Goal: Information Seeking & Learning: Learn about a topic

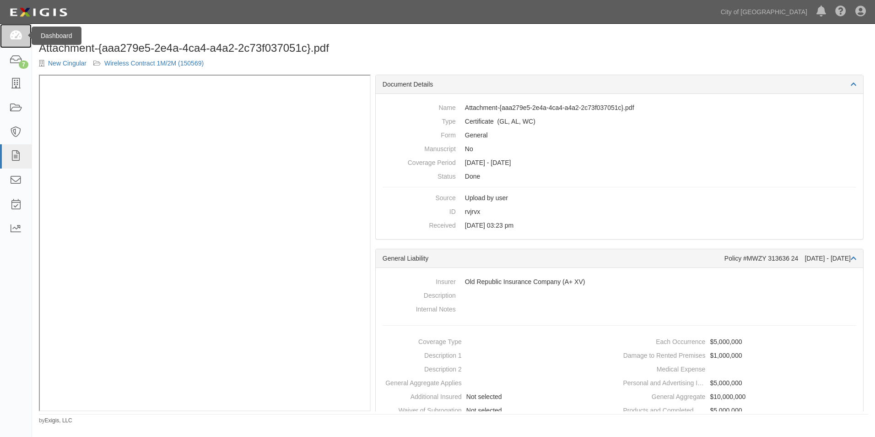
click at [14, 35] on icon at bounding box center [15, 36] width 13 height 11
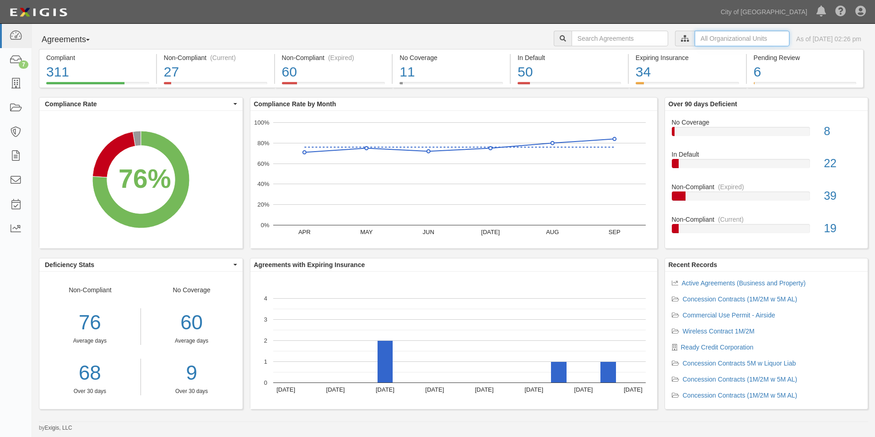
click at [695, 38] on input "text" at bounding box center [742, 39] width 95 height 16
type input "Eyster"
click at [7, 223] on link at bounding box center [16, 229] width 32 height 24
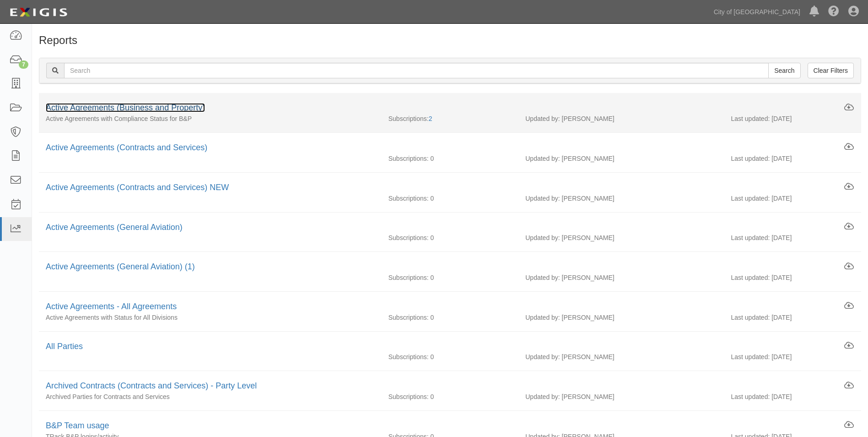
click at [163, 108] on link "Active Agreements (Business and Property)" at bounding box center [125, 107] width 159 height 9
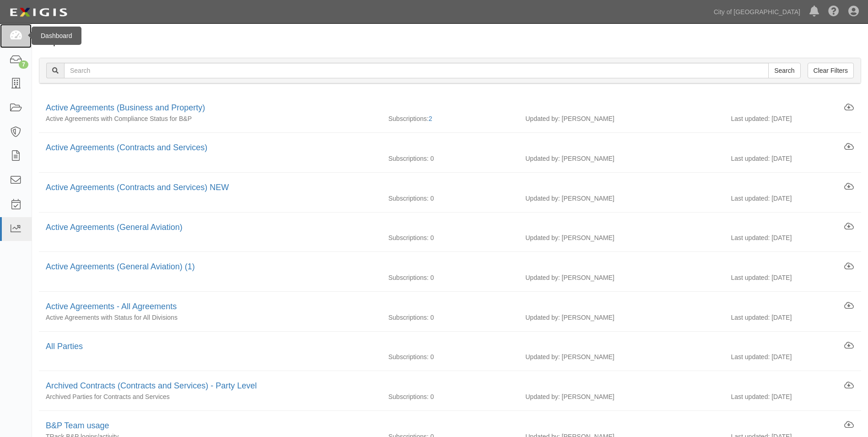
click at [17, 34] on icon at bounding box center [15, 36] width 13 height 11
click at [16, 34] on icon at bounding box center [15, 36] width 13 height 11
click at [16, 58] on icon at bounding box center [15, 60] width 13 height 11
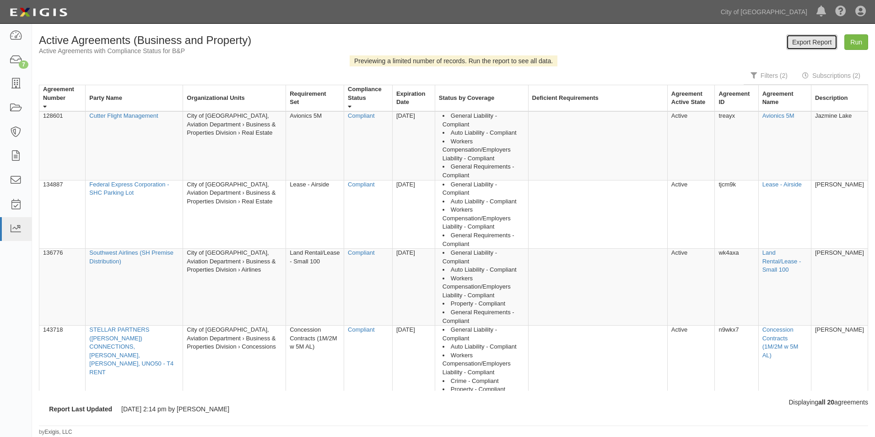
click at [824, 44] on link "Export Report" at bounding box center [811, 42] width 51 height 16
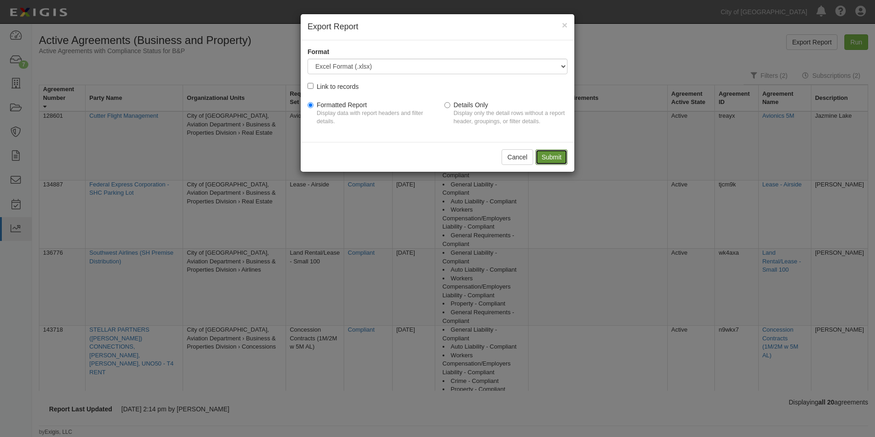
click at [558, 156] on input "Submit" at bounding box center [551, 157] width 32 height 16
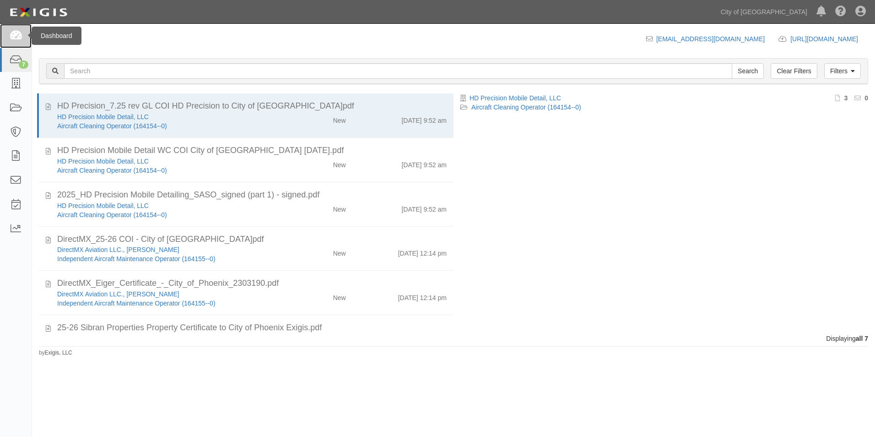
click at [14, 32] on icon at bounding box center [15, 36] width 13 height 11
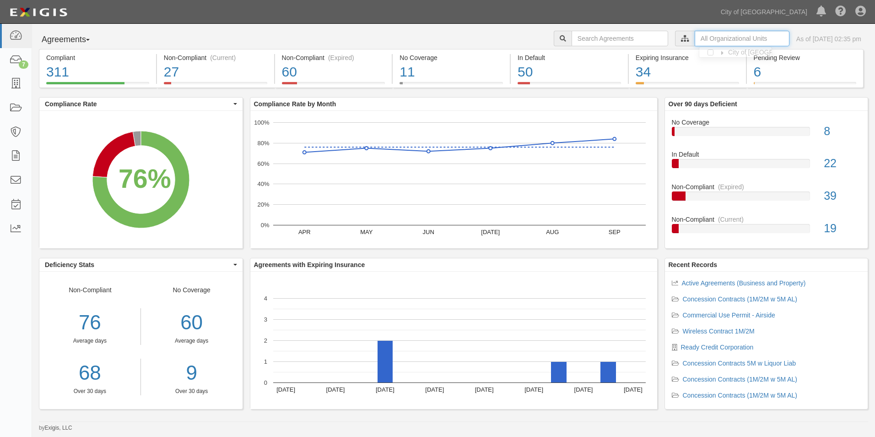
click at [702, 37] on input "text" at bounding box center [742, 39] width 95 height 16
type input "Almaraz"
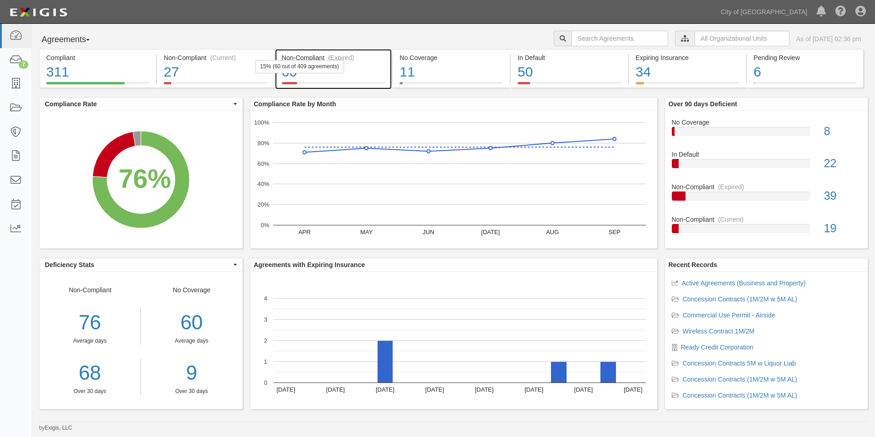
click at [320, 75] on div "60" at bounding box center [333, 72] width 103 height 20
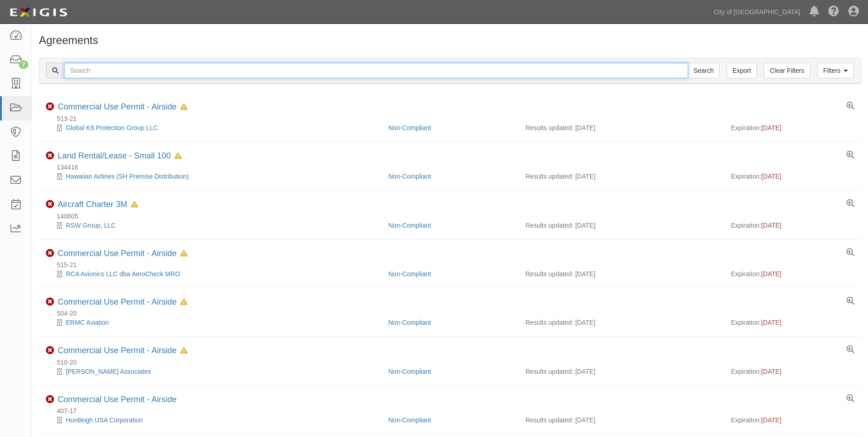
click at [101, 71] on input "text" at bounding box center [376, 71] width 624 height 16
type input "GROVE"
click at [688, 63] on input "Search" at bounding box center [704, 71] width 32 height 16
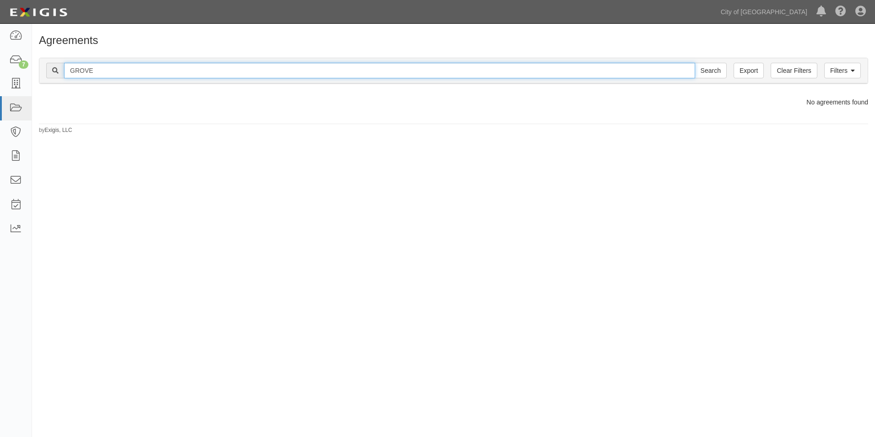
drag, startPoint x: 100, startPoint y: 72, endPoint x: 67, endPoint y: 63, distance: 33.6
click at [67, 63] on input "GROVE" at bounding box center [379, 71] width 631 height 16
type input "CASA"
click at [695, 63] on input "Search" at bounding box center [711, 71] width 32 height 16
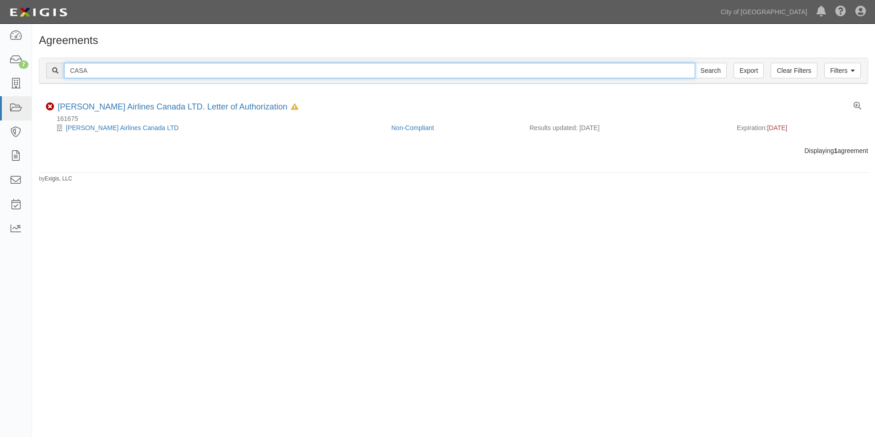
drag, startPoint x: 103, startPoint y: 71, endPoint x: 69, endPoint y: 72, distance: 34.8
click at [69, 72] on input "CASA" at bounding box center [379, 71] width 631 height 16
type input "PHX"
click at [695, 63] on input "Search" at bounding box center [711, 71] width 32 height 16
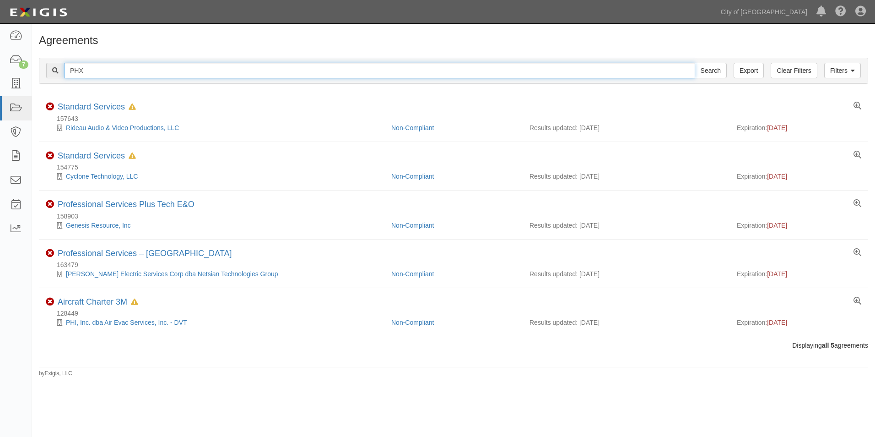
drag, startPoint x: 98, startPoint y: 69, endPoint x: 64, endPoint y: 68, distance: 33.9
click at [64, 68] on input "PHX" at bounding box center [379, 71] width 631 height 16
type input "[MEDICAL_DATA] HOST"
click at [695, 63] on input "Search" at bounding box center [711, 71] width 32 height 16
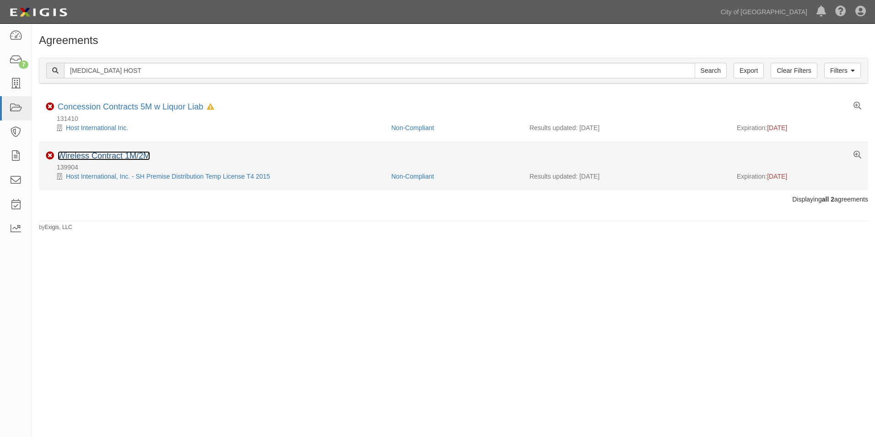
click at [118, 157] on link "Wireless Contract 1M/2M" at bounding box center [104, 155] width 92 height 9
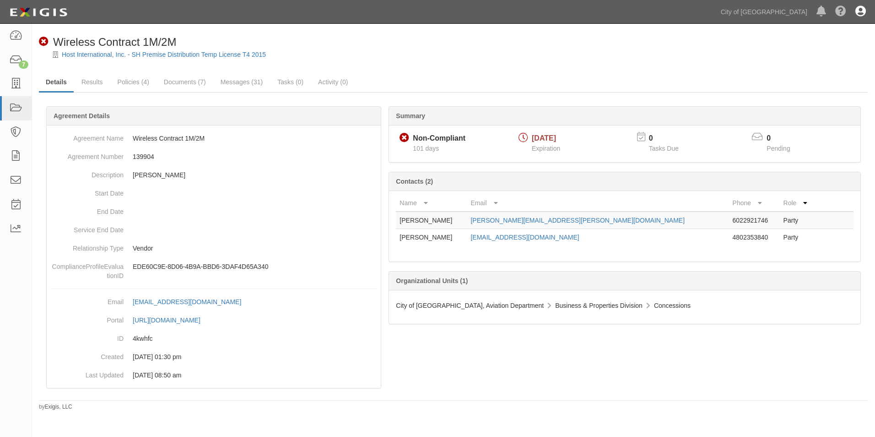
click at [862, 8] on icon at bounding box center [860, 11] width 11 height 11
click at [672, 59] on div at bounding box center [453, 62] width 843 height 7
click at [12, 57] on icon at bounding box center [15, 60] width 13 height 11
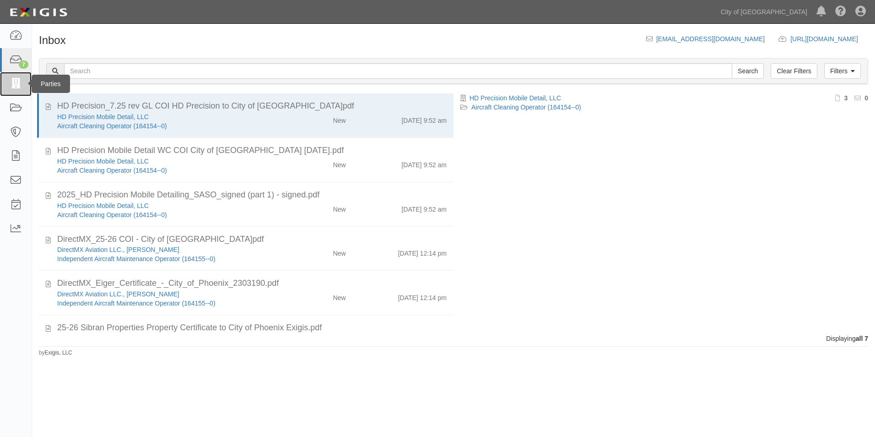
click at [14, 83] on icon at bounding box center [15, 84] width 13 height 11
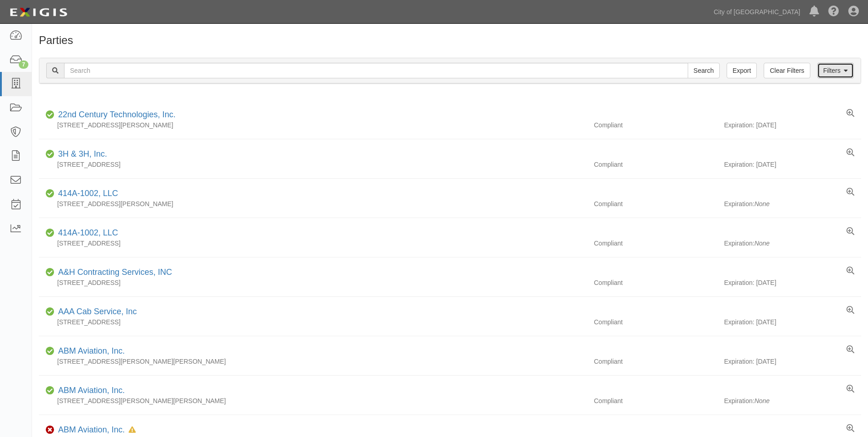
click at [849, 70] on link "Filters" at bounding box center [835, 71] width 37 height 16
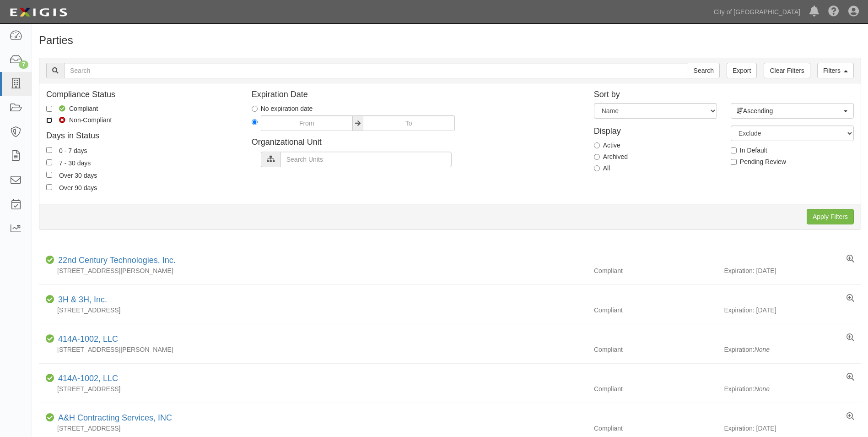
click at [49, 119] on input "Non-Compliant" at bounding box center [49, 120] width 6 height 6
checkbox input "true"
click at [49, 188] on input "Over 90 days" at bounding box center [49, 187] width 6 height 6
checkbox input "true"
click at [822, 219] on input "Apply Filters" at bounding box center [830, 217] width 47 height 16
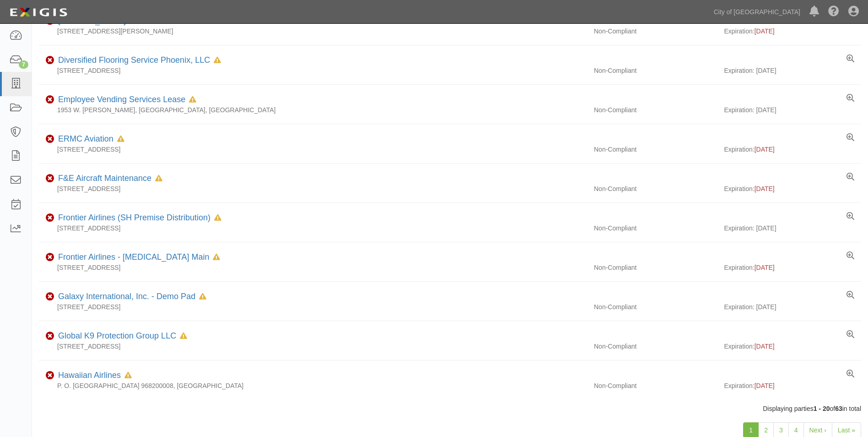
scroll to position [527, 0]
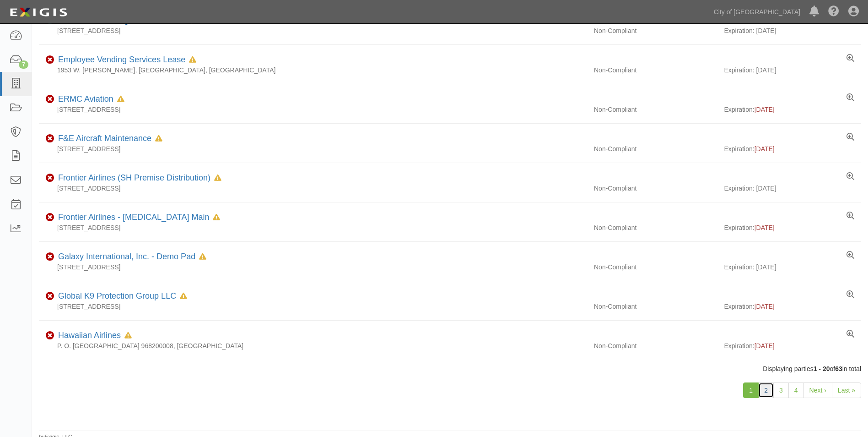
click at [770, 388] on link "2" at bounding box center [766, 390] width 16 height 16
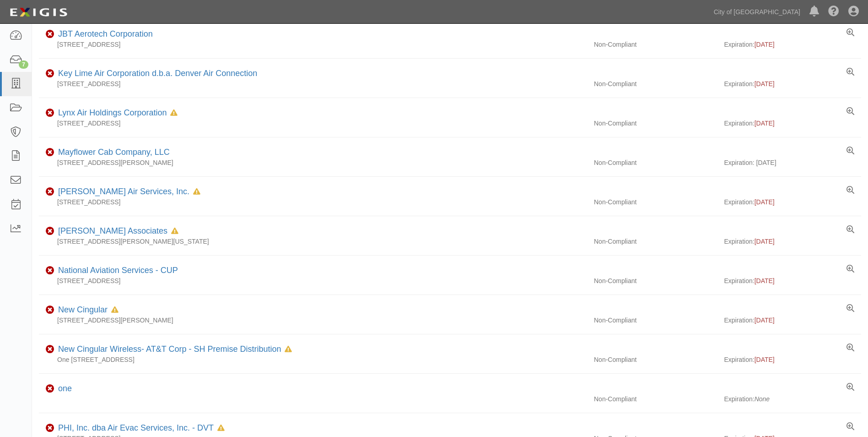
scroll to position [318, 0]
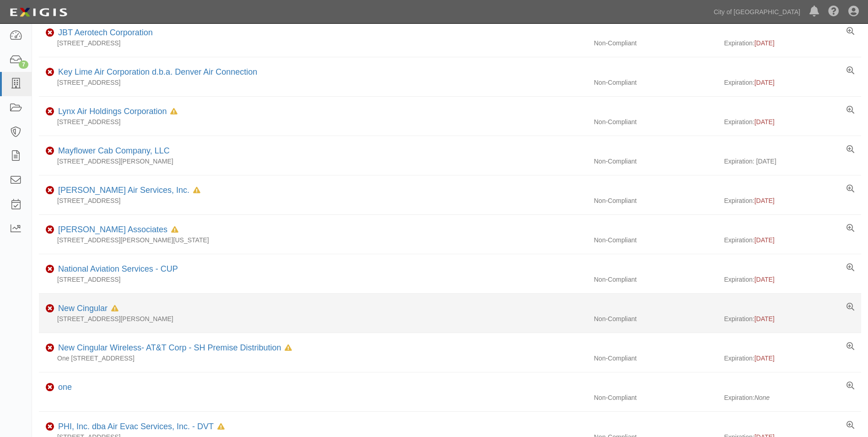
click at [100, 314] on div "[STREET_ADDRESS][PERSON_NAME]" at bounding box center [313, 318] width 548 height 9
click at [72, 309] on link "New Cingular" at bounding box center [82, 307] width 49 height 9
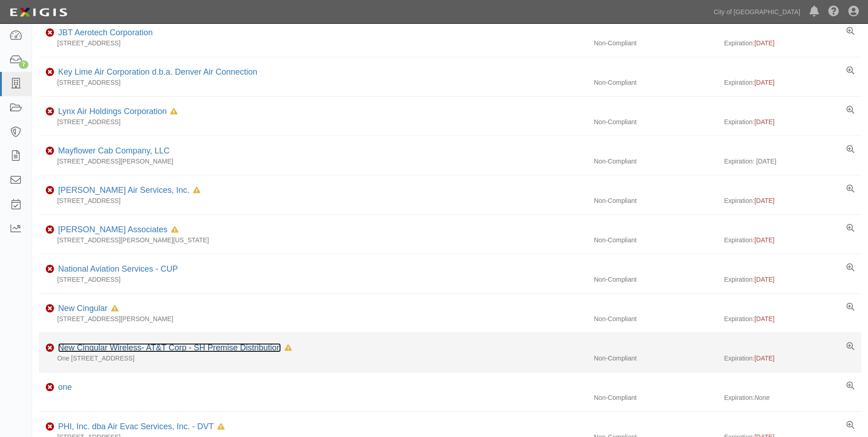
click at [146, 345] on link "New Cingular Wireless- AT&T Corp - SH Premise Distribution" at bounding box center [169, 347] width 223 height 9
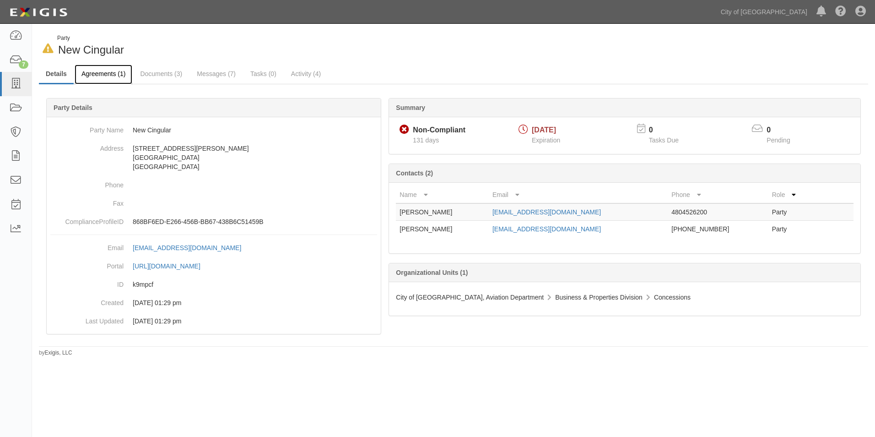
click at [112, 75] on link "Agreements (1)" at bounding box center [104, 75] width 58 height 20
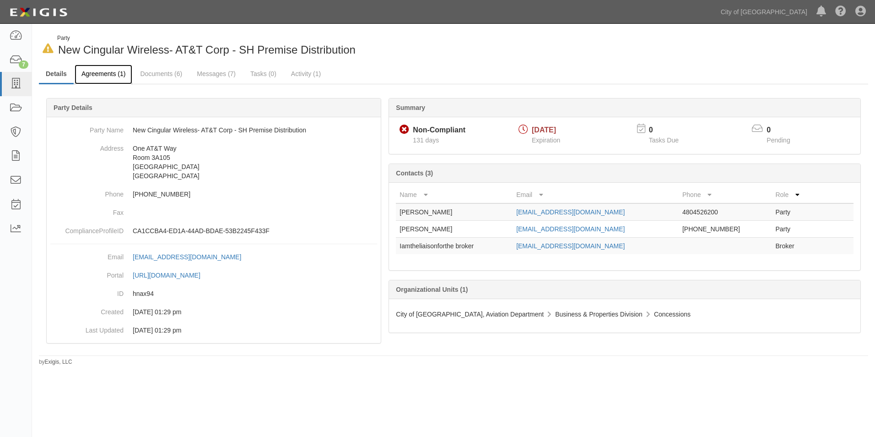
click at [108, 74] on link "Agreements (1)" at bounding box center [104, 75] width 58 height 20
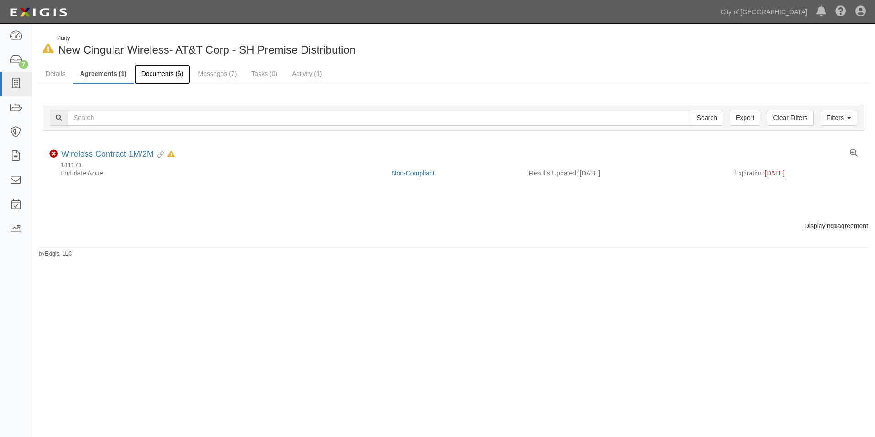
click at [161, 73] on link "Documents (6)" at bounding box center [163, 75] width 56 height 20
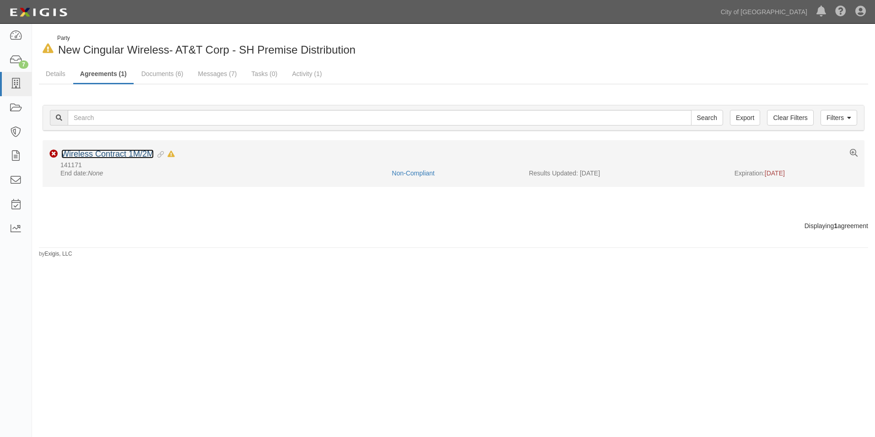
click at [106, 157] on link "Wireless Contract 1M/2M" at bounding box center [107, 153] width 92 height 9
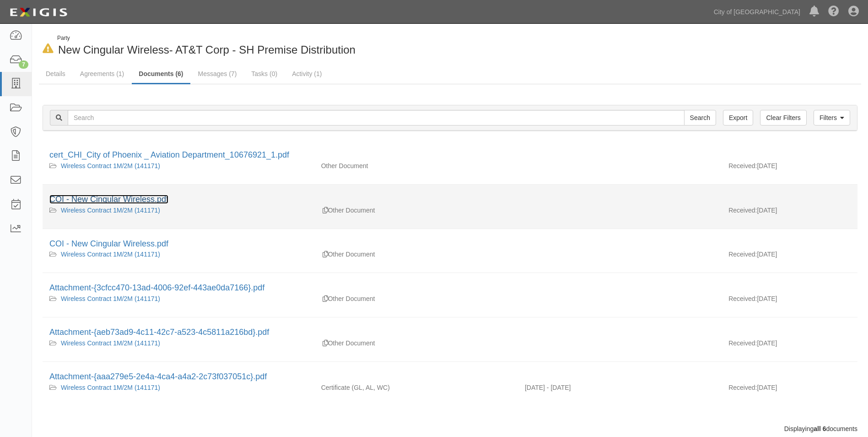
click at [127, 200] on link "COI - New Cingular Wireless.pdf" at bounding box center [108, 198] width 119 height 9
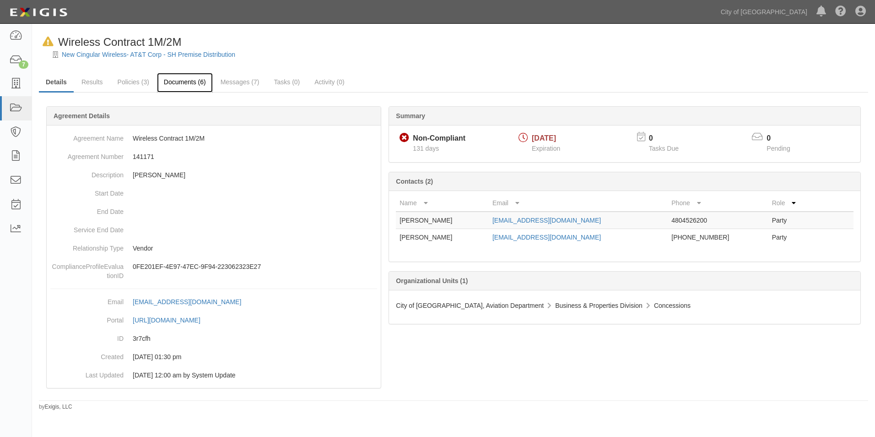
click at [186, 80] on link "Documents (6)" at bounding box center [185, 83] width 56 height 20
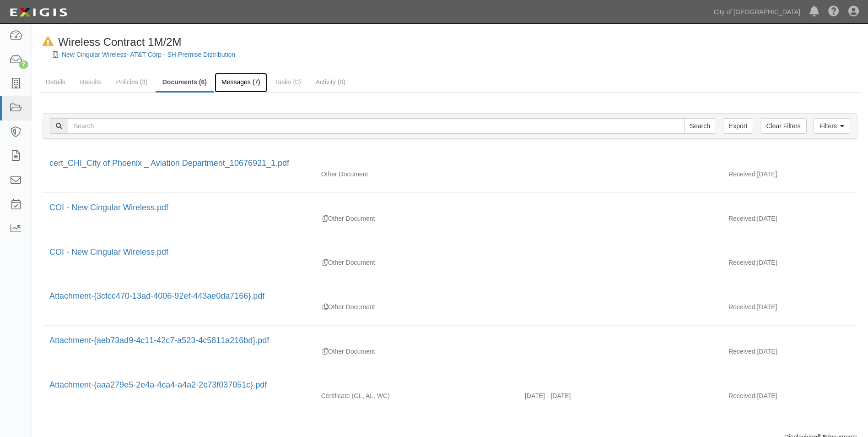
click at [236, 81] on link "Messages (7)" at bounding box center [241, 83] width 53 height 20
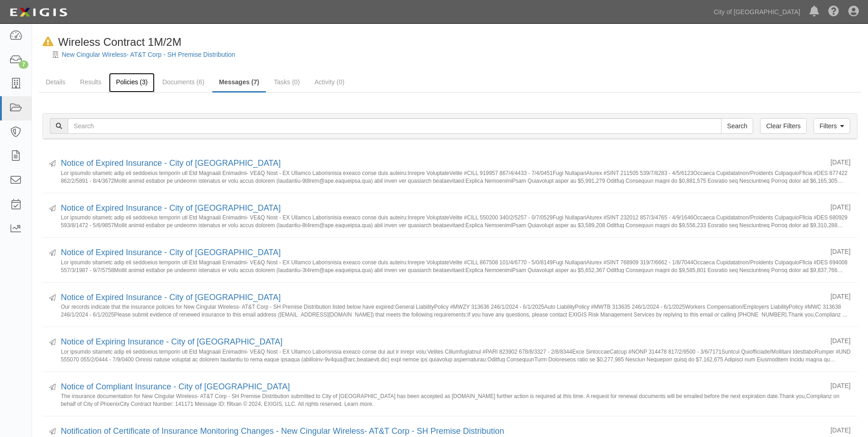
click at [123, 81] on link "Policies (3)" at bounding box center [131, 83] width 45 height 20
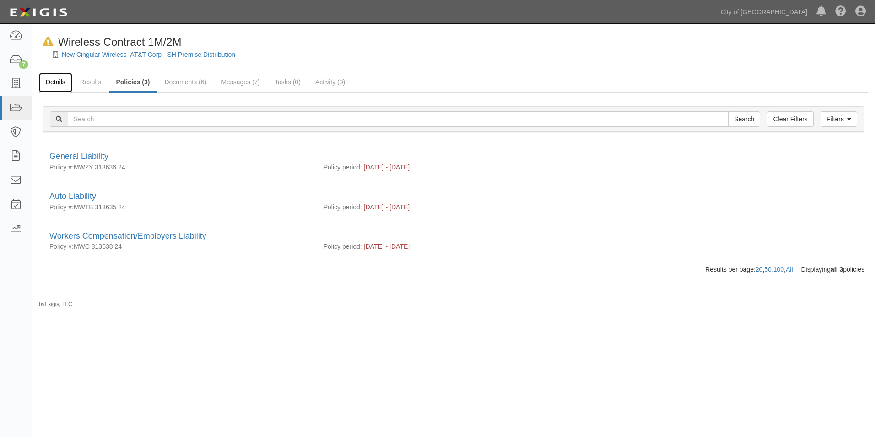
click at [59, 81] on link "Details" at bounding box center [55, 83] width 33 height 20
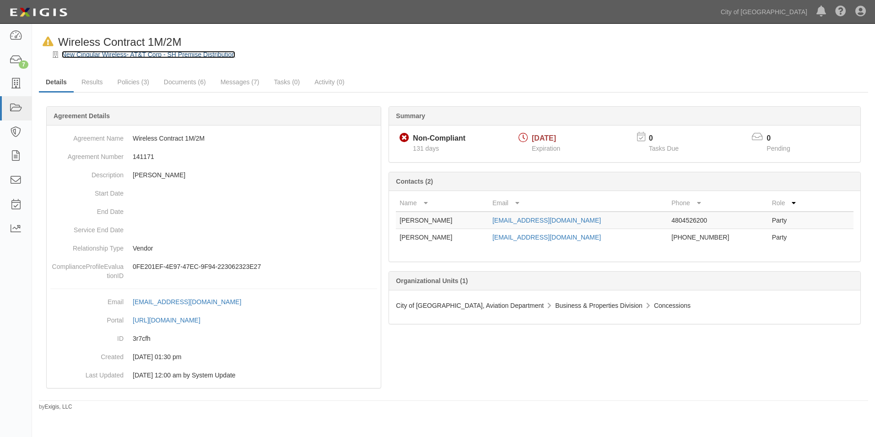
click at [73, 56] on link "New Cingular Wireless- AT&T Corp - SH Premise Distribution" at bounding box center [148, 54] width 173 height 7
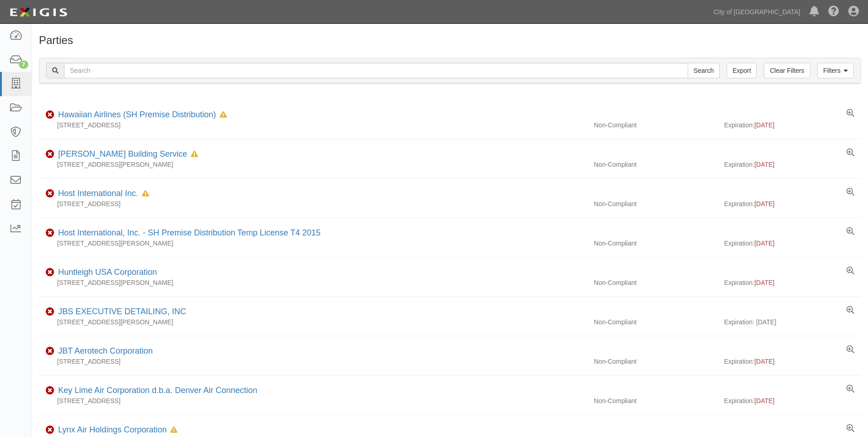
scroll to position [318, 0]
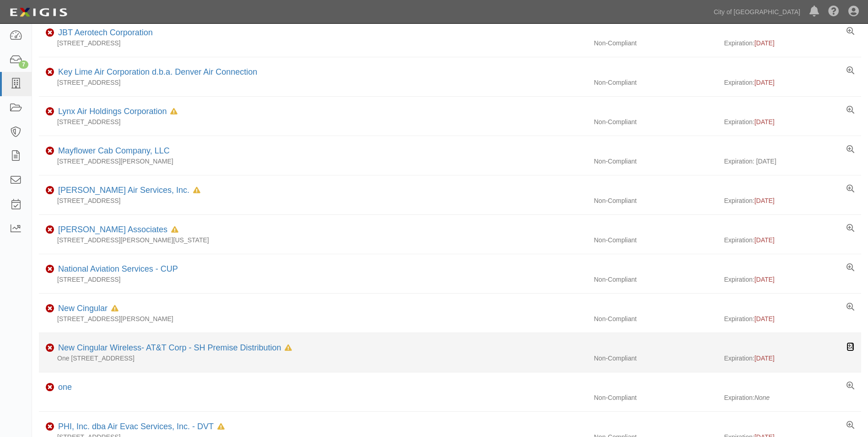
click at [852, 347] on icon at bounding box center [850, 346] width 8 height 8
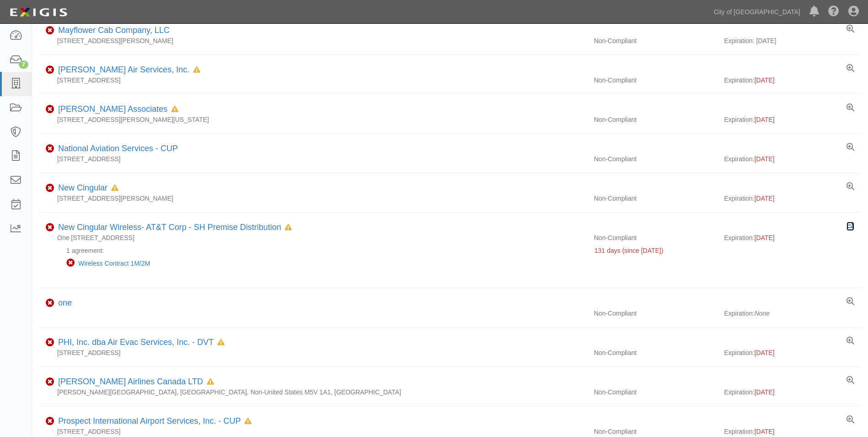
scroll to position [450, 0]
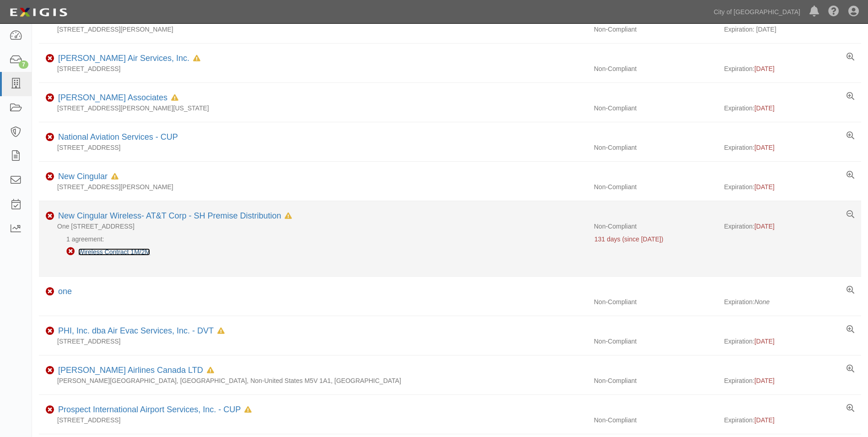
click at [128, 252] on link "Wireless Contract 1M/2M" at bounding box center [114, 251] width 72 height 7
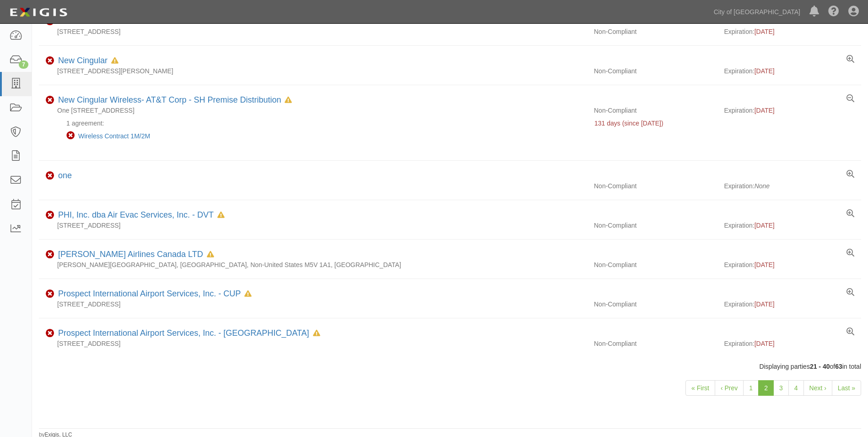
scroll to position [567, 0]
click at [782, 385] on link "3" at bounding box center [781, 386] width 16 height 16
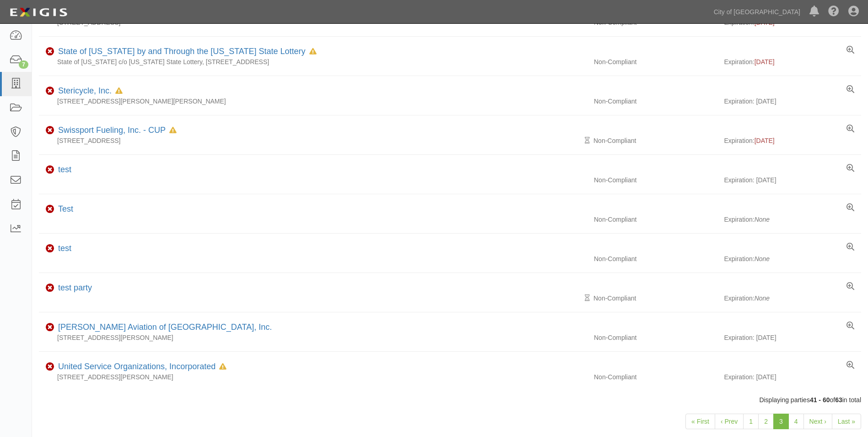
scroll to position [516, 0]
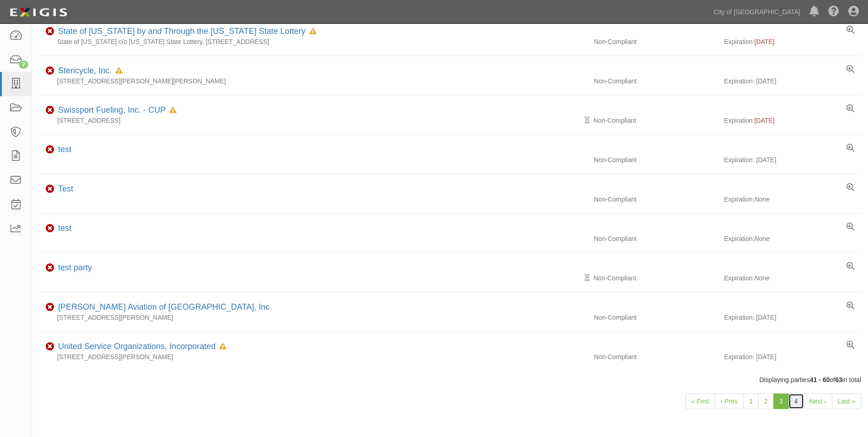
click at [797, 402] on link "4" at bounding box center [796, 401] width 16 height 16
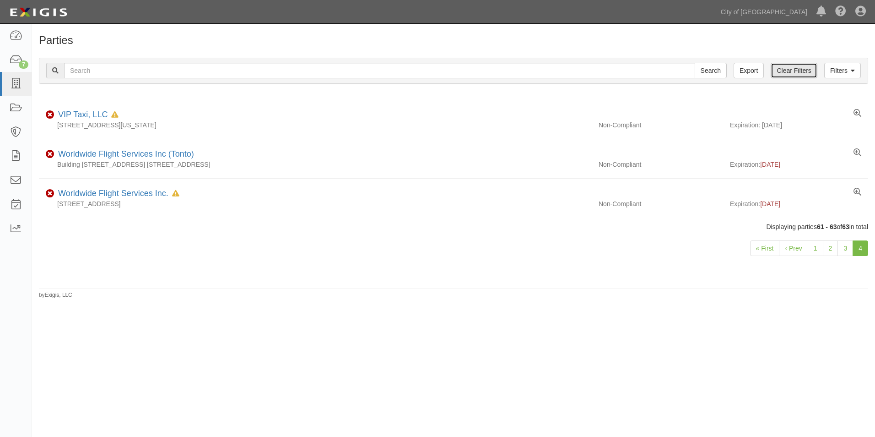
click at [801, 63] on link "Clear Filters" at bounding box center [794, 71] width 46 height 16
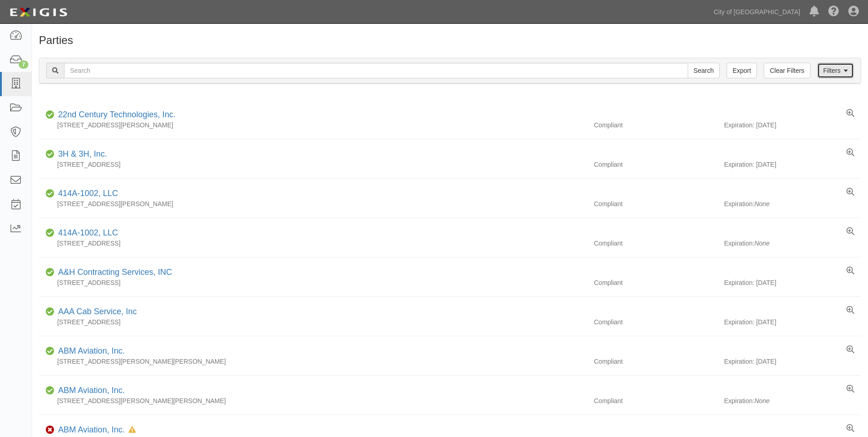
click at [850, 72] on link "Filters" at bounding box center [835, 71] width 37 height 16
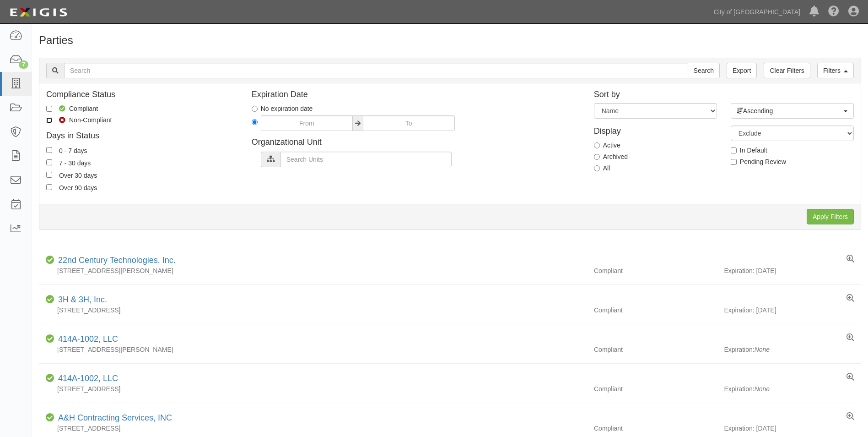
click at [50, 118] on input "Non-Compliant" at bounding box center [49, 120] width 6 height 6
checkbox input "true"
click at [48, 174] on input "Over 30 days" at bounding box center [49, 175] width 6 height 6
checkbox input "true"
click at [821, 215] on input "Apply Filters" at bounding box center [830, 217] width 47 height 16
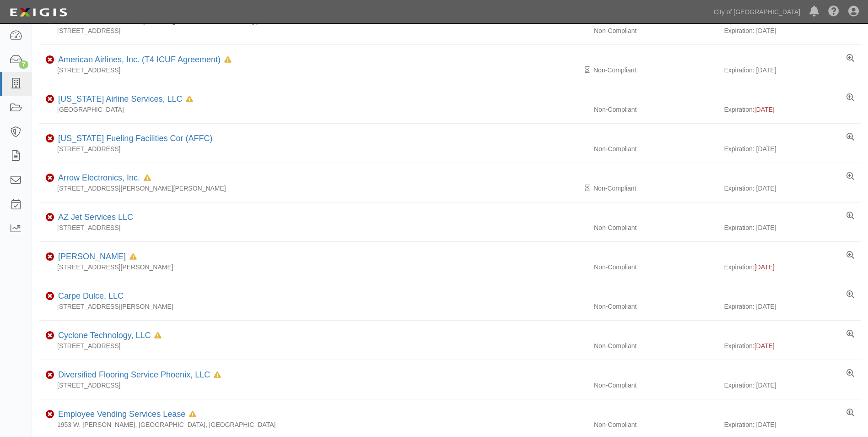
scroll to position [260, 0]
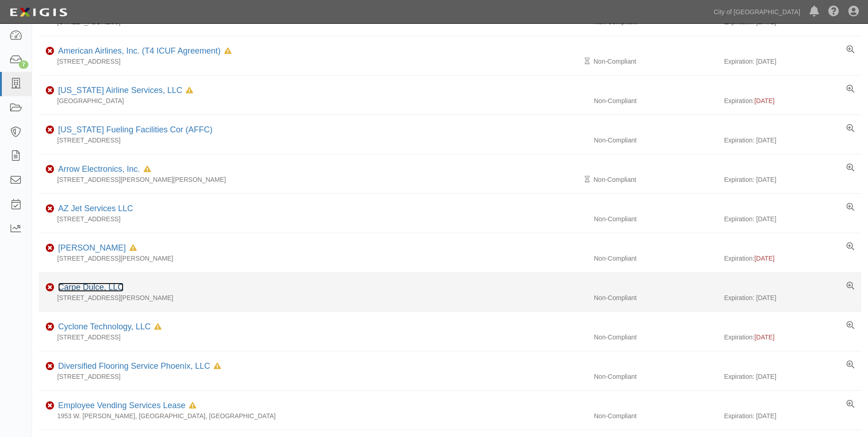
click at [92, 289] on link "Carpe Dulce, LLC" at bounding box center [90, 286] width 65 height 9
click at [848, 284] on icon at bounding box center [850, 286] width 8 height 8
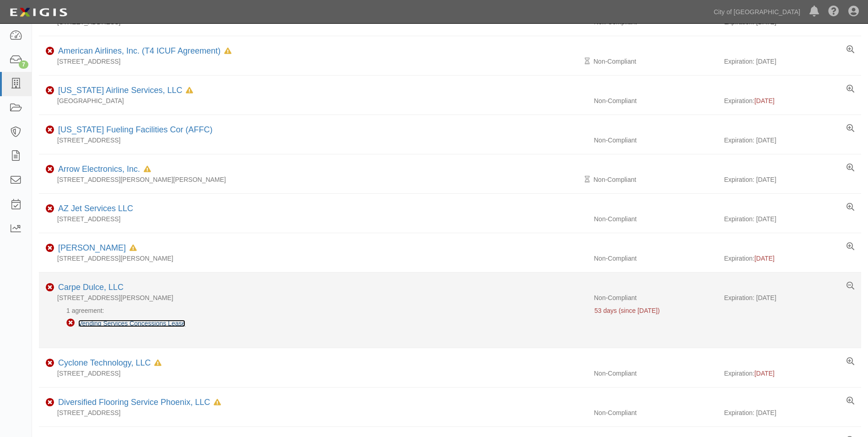
click at [175, 325] on link "Vending Services Concessions Lease" at bounding box center [131, 322] width 107 height 7
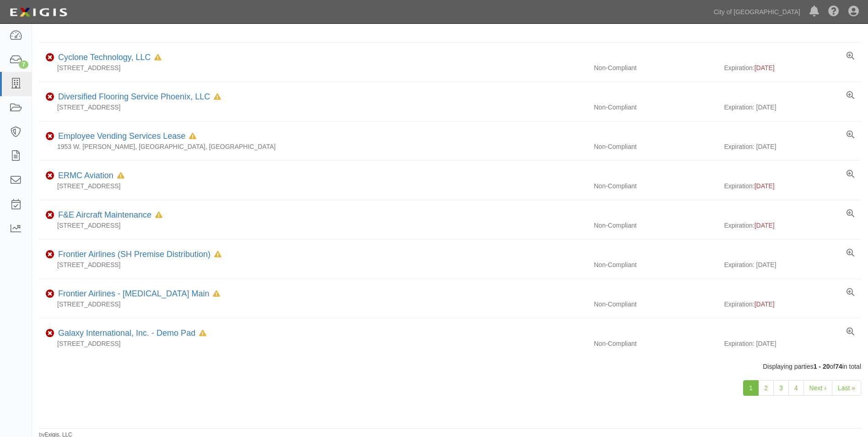
scroll to position [567, 0]
click at [770, 390] on link "2" at bounding box center [766, 386] width 16 height 16
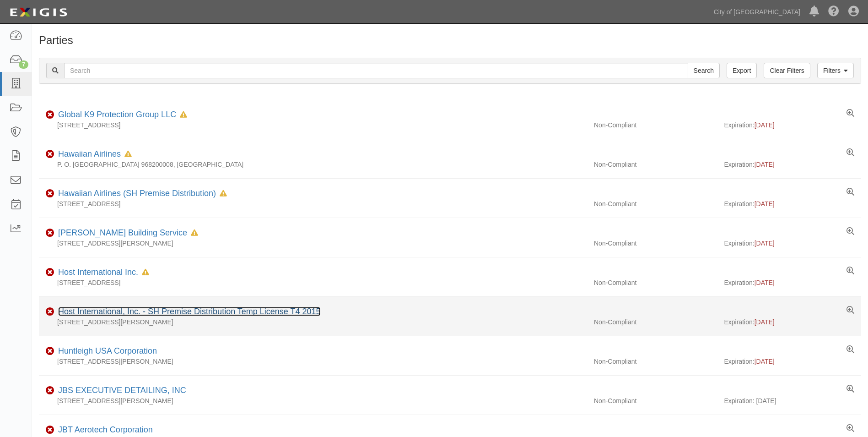
click at [244, 310] on link "Host International, Inc. - SH Premise Distribution Temp License T4 2015" at bounding box center [189, 311] width 263 height 9
click at [851, 310] on icon at bounding box center [850, 310] width 8 height 8
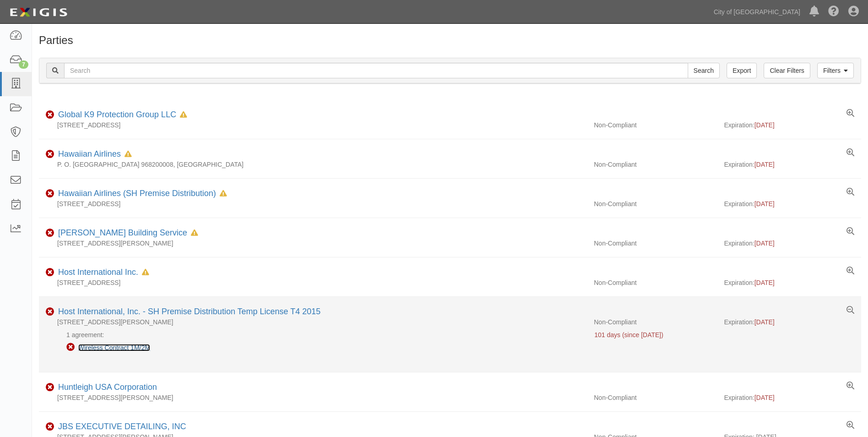
click at [128, 348] on link "Wireless Contract 1M/2M" at bounding box center [114, 347] width 72 height 7
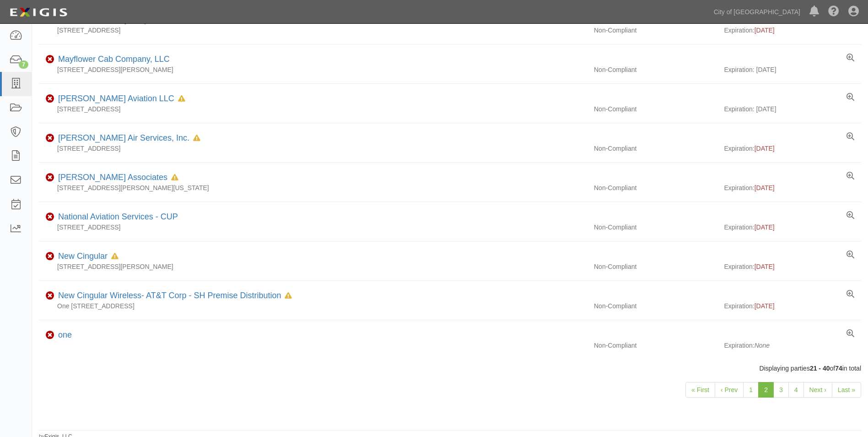
scroll to position [567, 0]
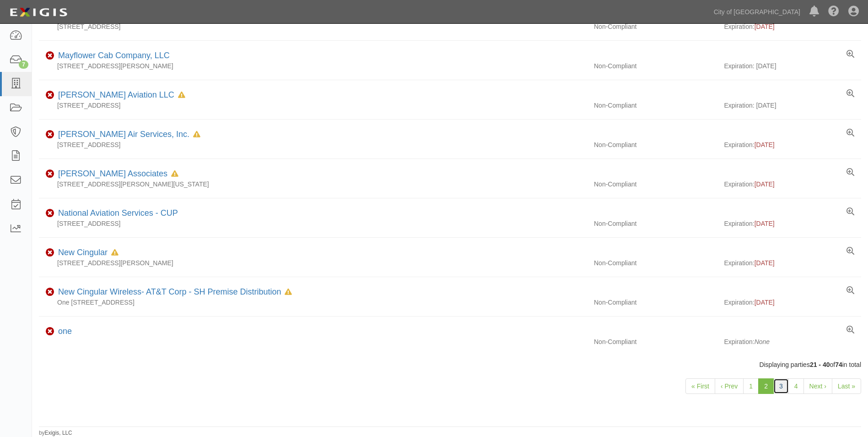
click at [784, 388] on link "3" at bounding box center [781, 386] width 16 height 16
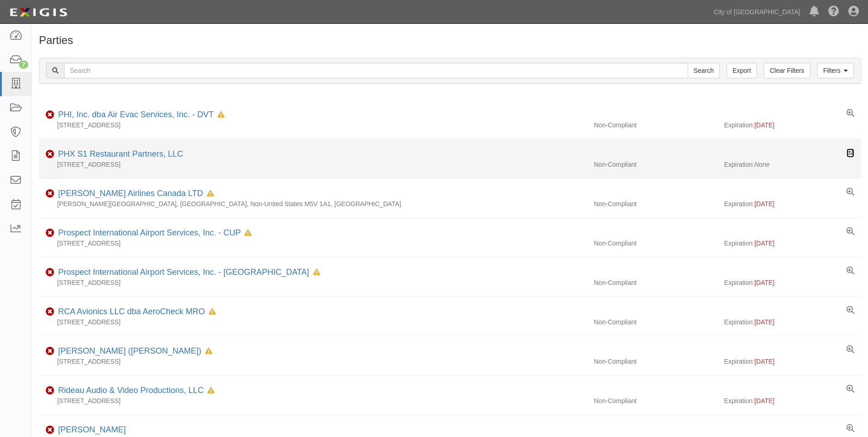
click at [851, 151] on icon at bounding box center [850, 153] width 8 height 8
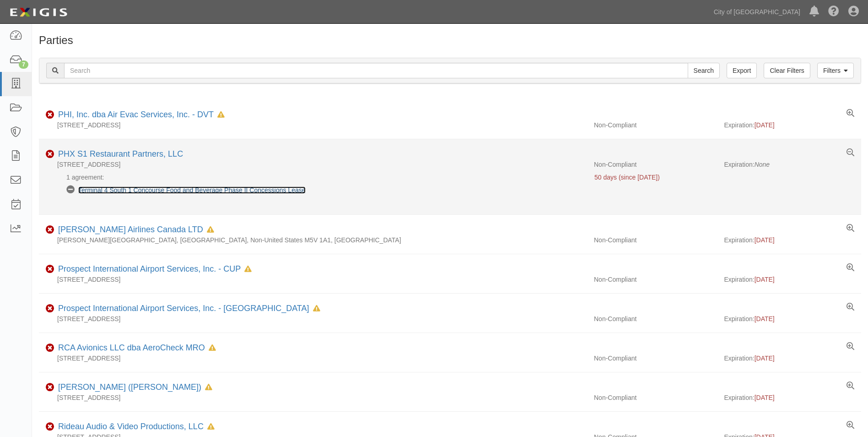
click at [253, 192] on link "Terminal 4 South 1 Concourse Food and Beverage Phase II Concessions Lease" at bounding box center [191, 189] width 227 height 7
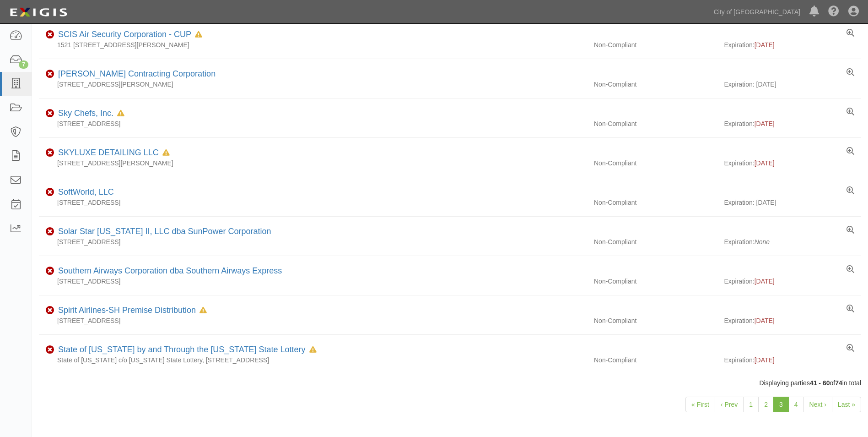
scroll to position [567, 0]
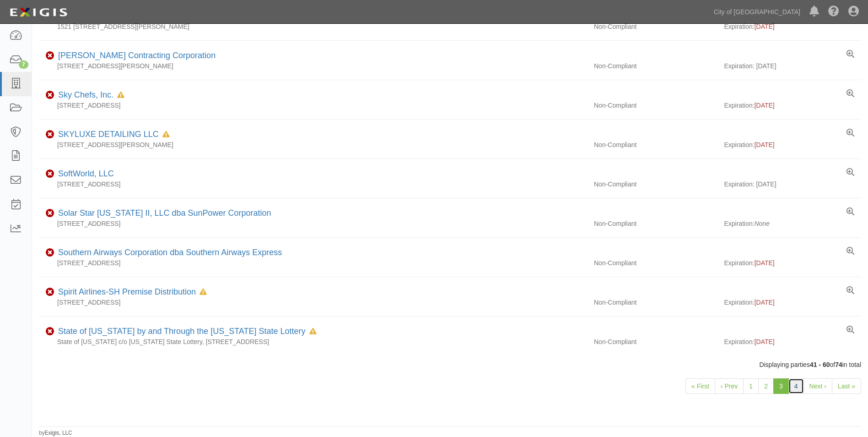
click at [794, 387] on link "4" at bounding box center [796, 386] width 16 height 16
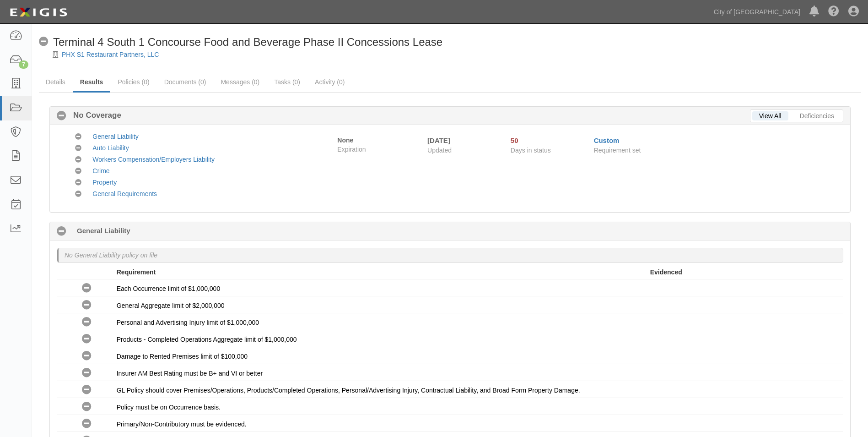
click at [687, 64] on div at bounding box center [450, 62] width 836 height 7
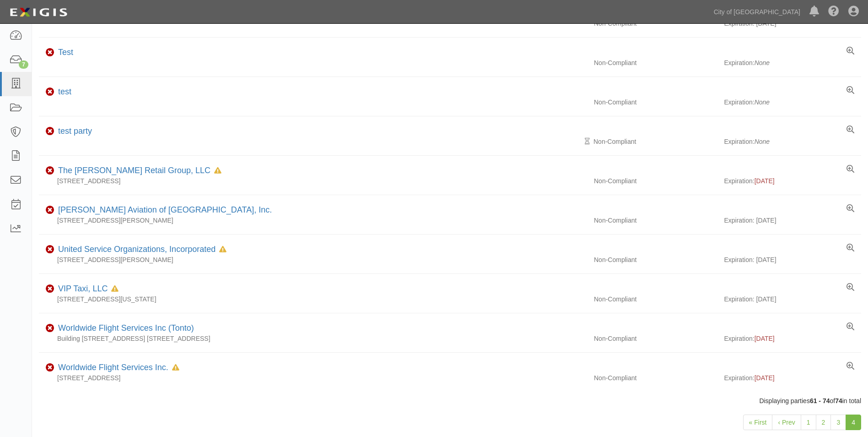
scroll to position [276, 0]
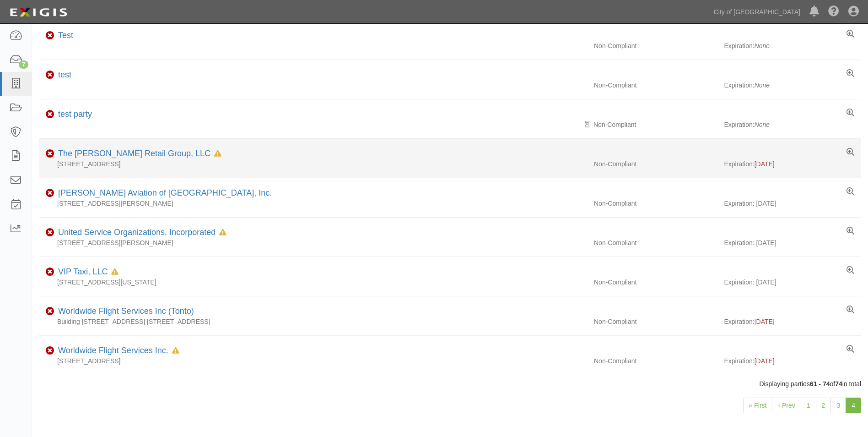
click at [133, 162] on div "3755 West Sunset Road, Suite A, Las Vegas, NV 89118, United States" at bounding box center [313, 163] width 548 height 9
click at [849, 151] on icon at bounding box center [850, 152] width 8 height 8
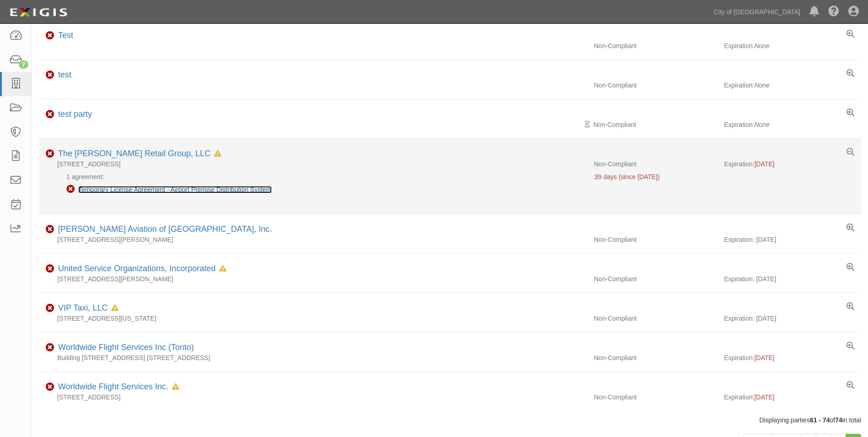
click at [239, 189] on link "Temporary License Agreement - Airport Premise Distribution System" at bounding box center [175, 189] width 194 height 7
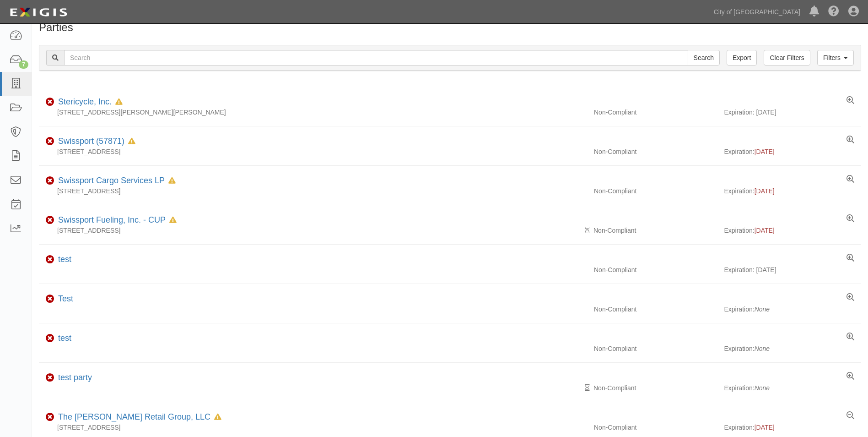
scroll to position [0, 0]
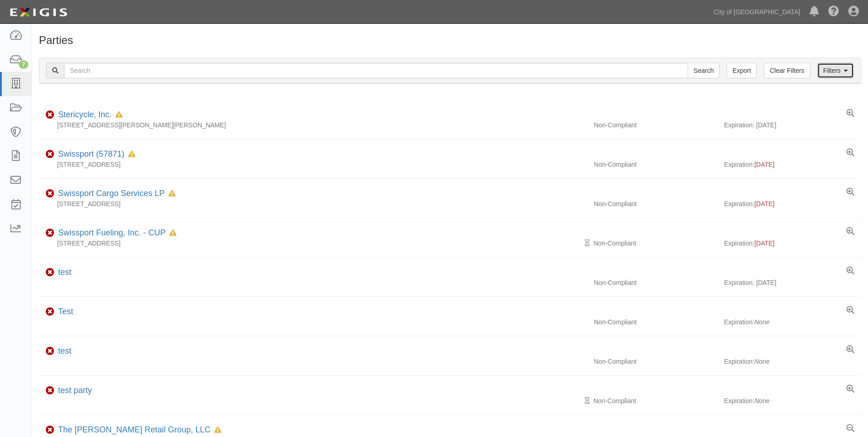
click at [828, 70] on link "Filters" at bounding box center [835, 71] width 37 height 16
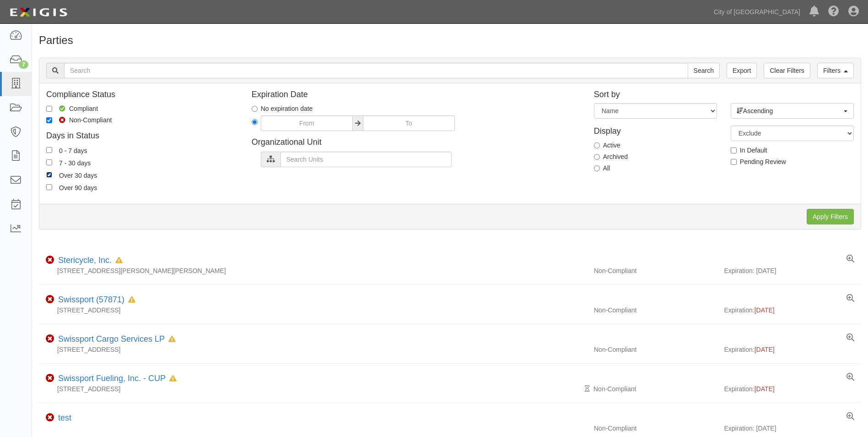
click at [51, 174] on input "Over 30 days" at bounding box center [49, 175] width 6 height 6
checkbox input "false"
click at [50, 163] on input "7 - 30 days" at bounding box center [49, 162] width 6 height 6
checkbox input "true"
click at [835, 219] on input "Apply Filters" at bounding box center [830, 217] width 47 height 16
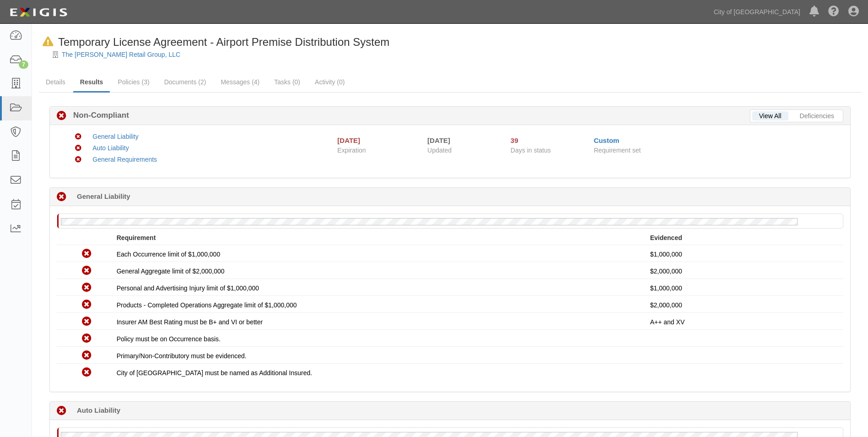
click at [456, 43] on div "In Default since [DATE] Temporary License Agreement - Airport Premise Distribut…" at bounding box center [453, 42] width 829 height 16
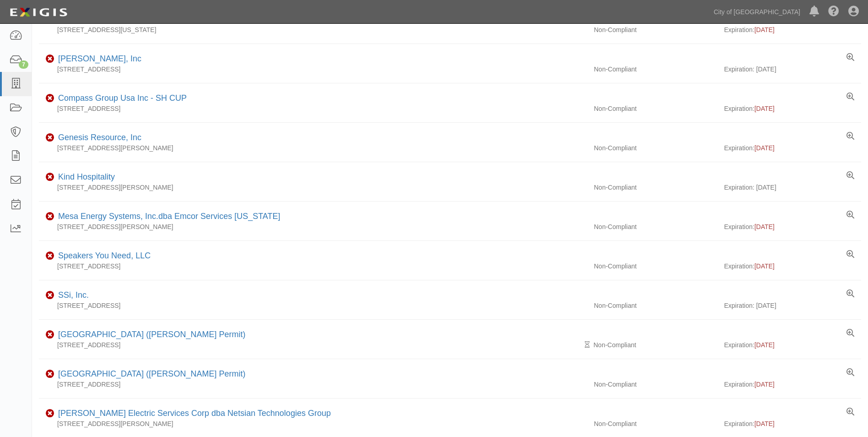
scroll to position [108, 0]
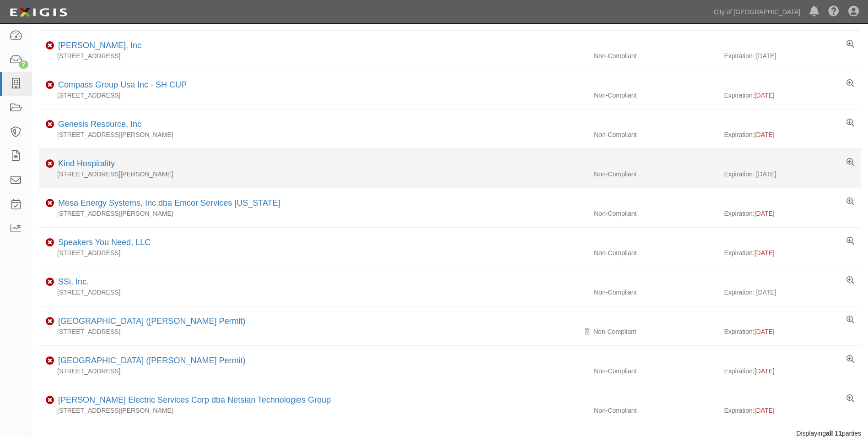
click at [140, 170] on div "1225 N Gilbert Rd, Mesa, AZ 85203, United States" at bounding box center [313, 173] width 548 height 9
click at [851, 162] on icon at bounding box center [850, 162] width 8 height 8
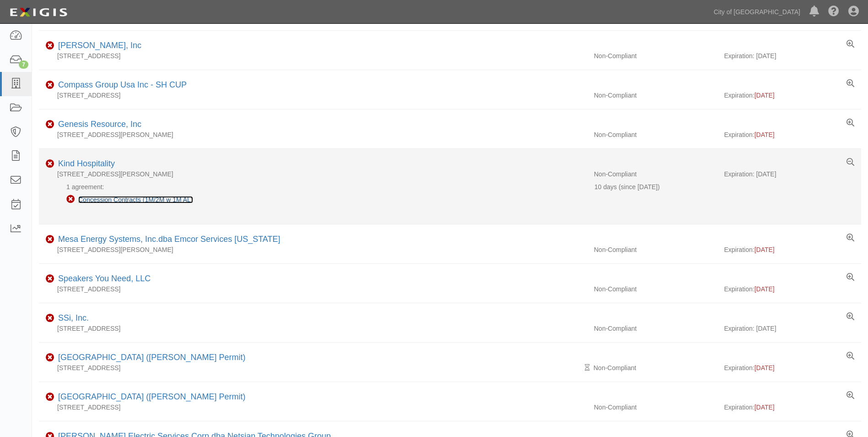
click at [115, 201] on link "Concession Contracts (1M/2M w 1M AL)" at bounding box center [135, 199] width 115 height 7
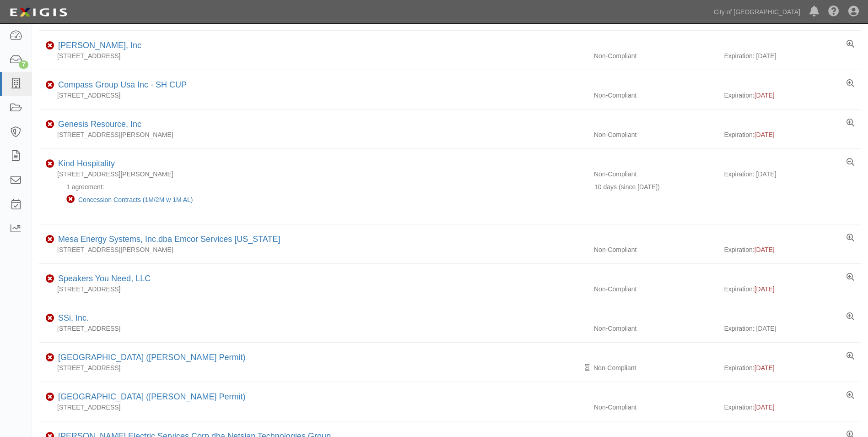
scroll to position [0, 0]
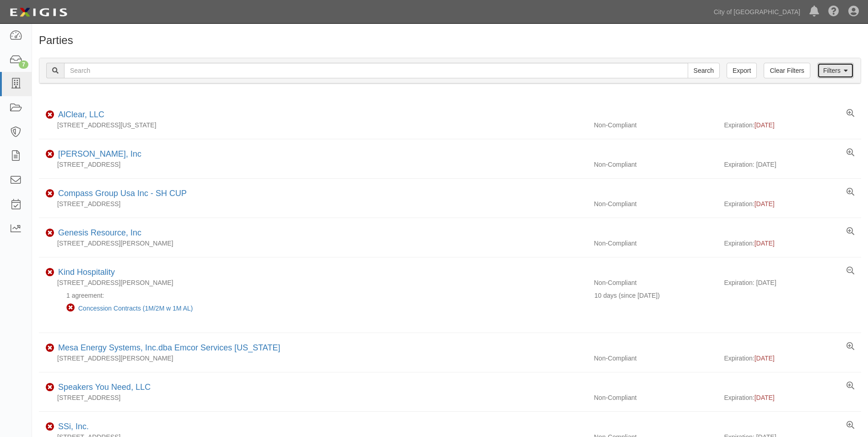
click at [833, 72] on link "Filters" at bounding box center [835, 71] width 37 height 16
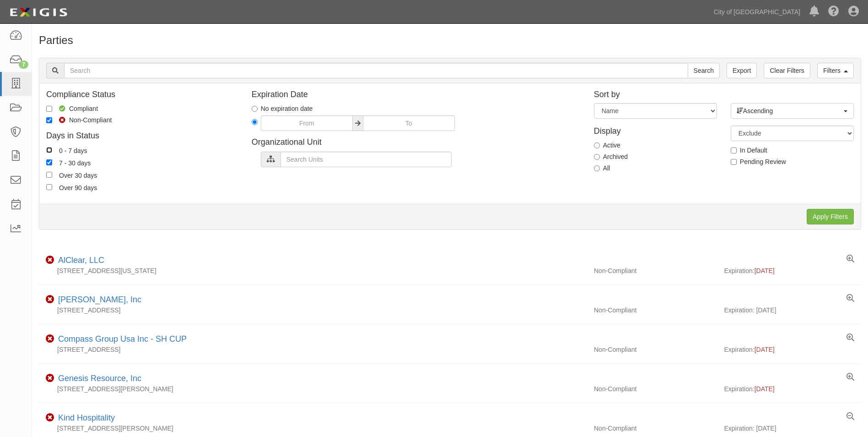
click at [49, 151] on input "0 - 7 days" at bounding box center [49, 150] width 6 height 6
checkbox input "true"
click at [49, 162] on input "7 - 30 days" at bounding box center [49, 162] width 6 height 6
checkbox input "false"
click at [836, 217] on input "Apply Filters" at bounding box center [830, 217] width 47 height 16
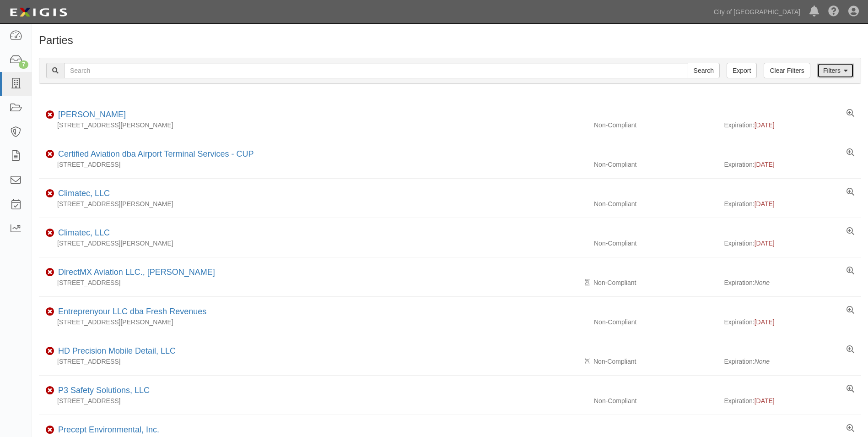
click at [845, 69] on icon at bounding box center [846, 71] width 4 height 6
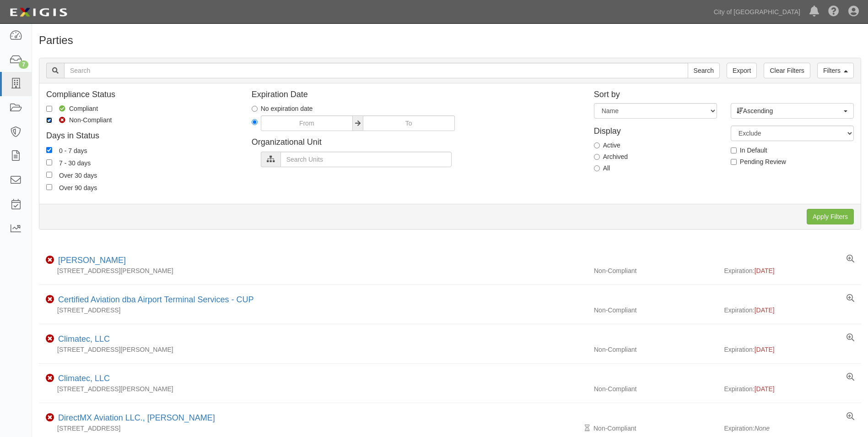
click at [50, 119] on input "Non-Compliant" at bounding box center [49, 120] width 6 height 6
checkbox input "false"
click at [49, 150] on input "0 - 7 days" at bounding box center [49, 150] width 6 height 6
checkbox input "false"
click at [16, 36] on icon at bounding box center [15, 36] width 13 height 11
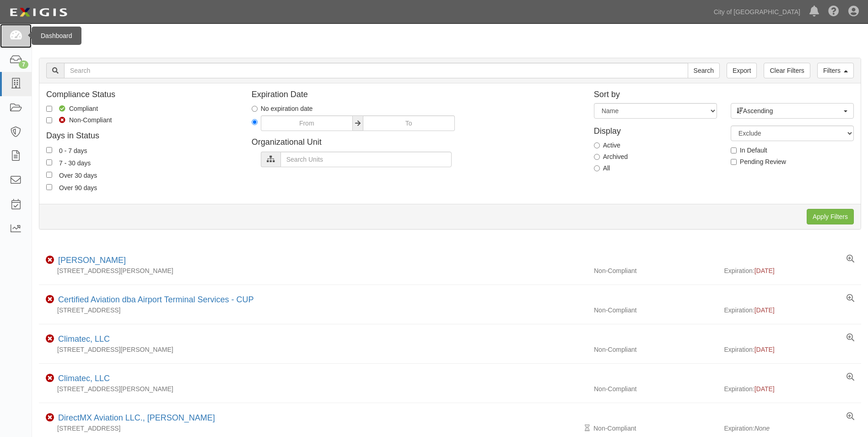
click at [16, 34] on icon at bounding box center [15, 36] width 13 height 11
click at [798, 72] on link "Clear Filters" at bounding box center [787, 71] width 46 height 16
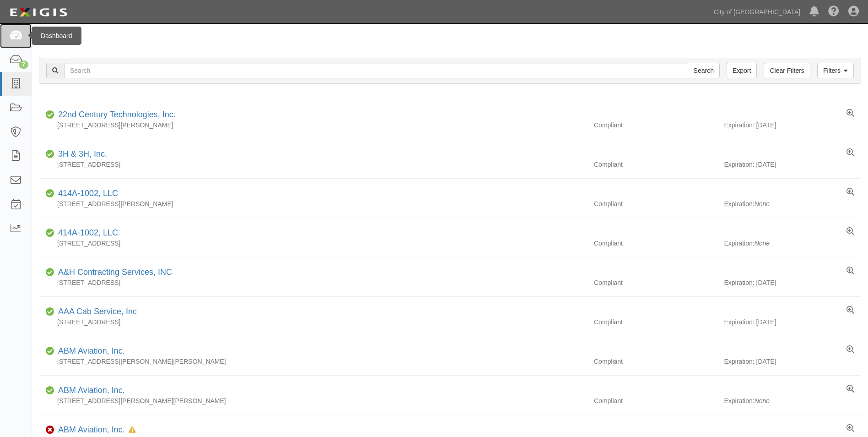
click at [12, 31] on icon at bounding box center [15, 36] width 13 height 11
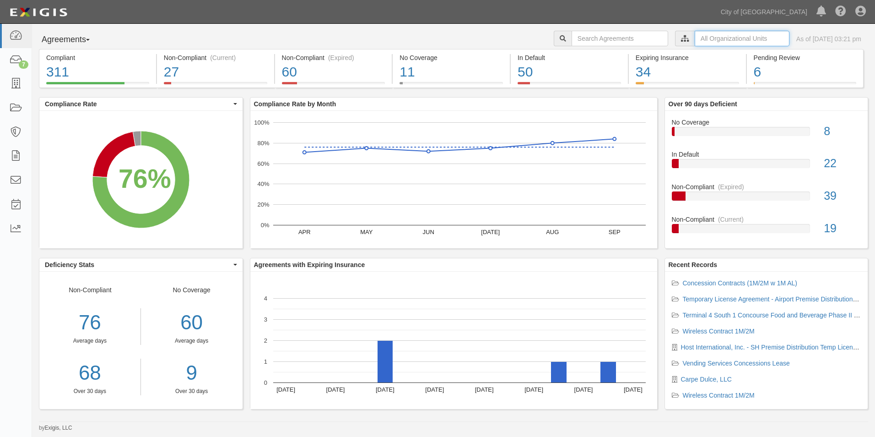
click at [695, 40] on input "text" at bounding box center [742, 39] width 95 height 16
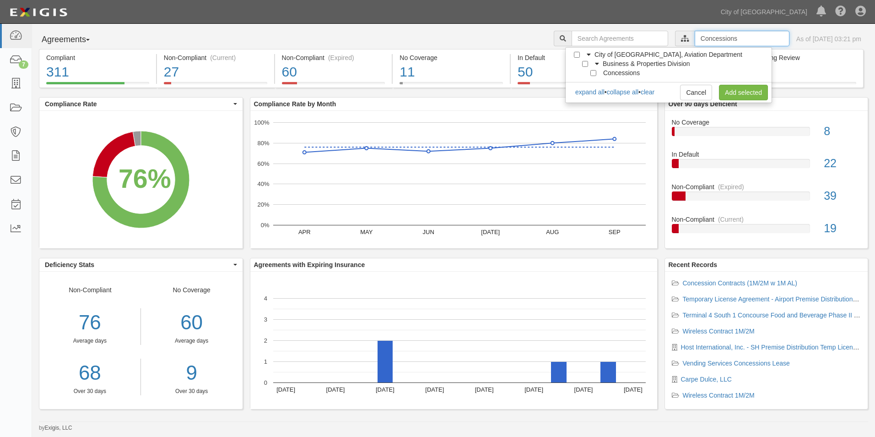
type input "Concessions"
click at [741, 92] on link "Add selected" at bounding box center [743, 93] width 49 height 16
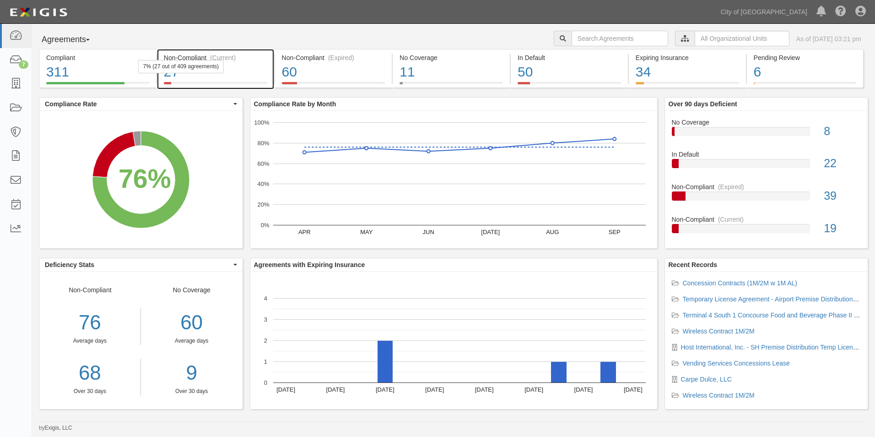
click at [233, 78] on div "27" at bounding box center [215, 72] width 103 height 20
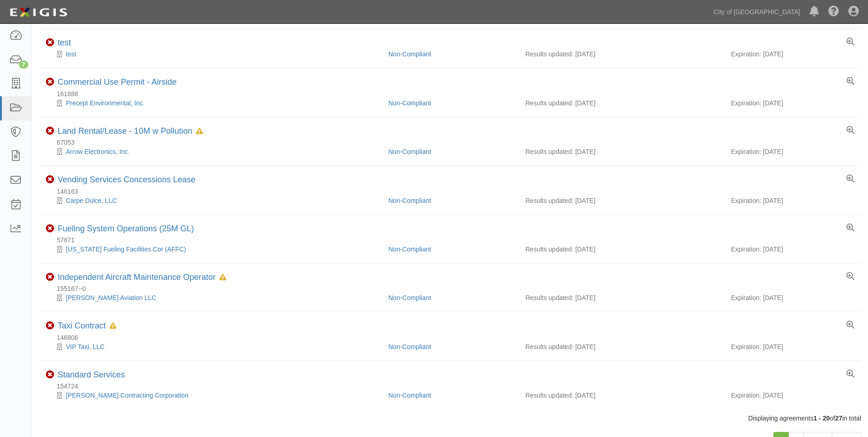
scroll to position [697, 0]
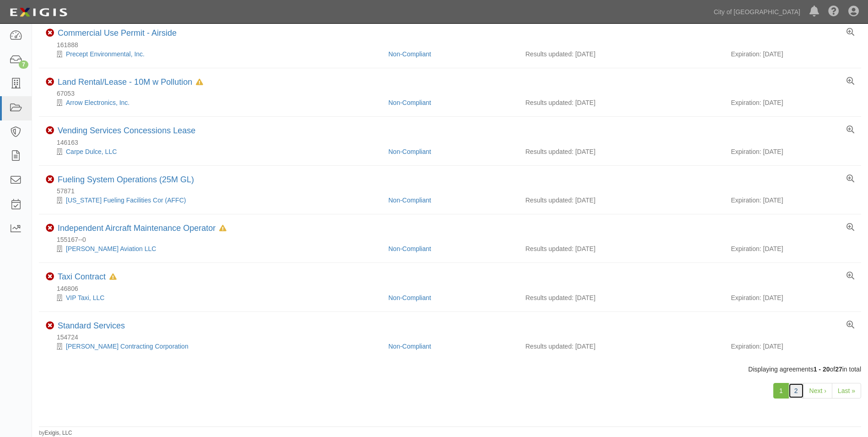
click at [797, 392] on link "2" at bounding box center [796, 391] width 16 height 16
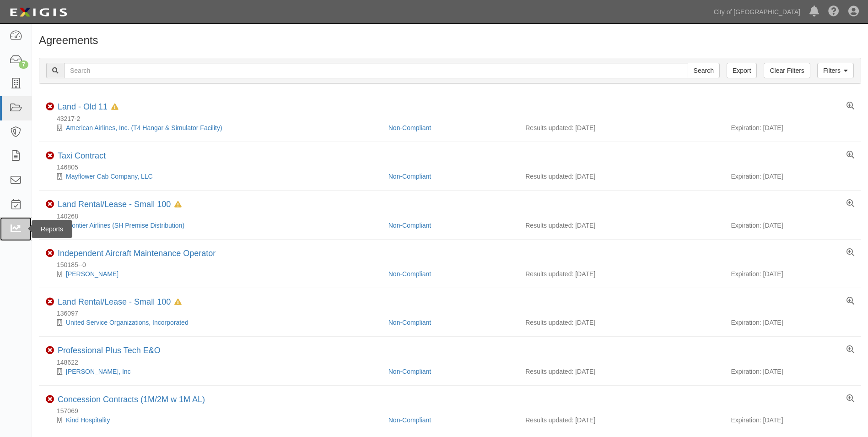
click at [19, 228] on icon at bounding box center [15, 229] width 13 height 11
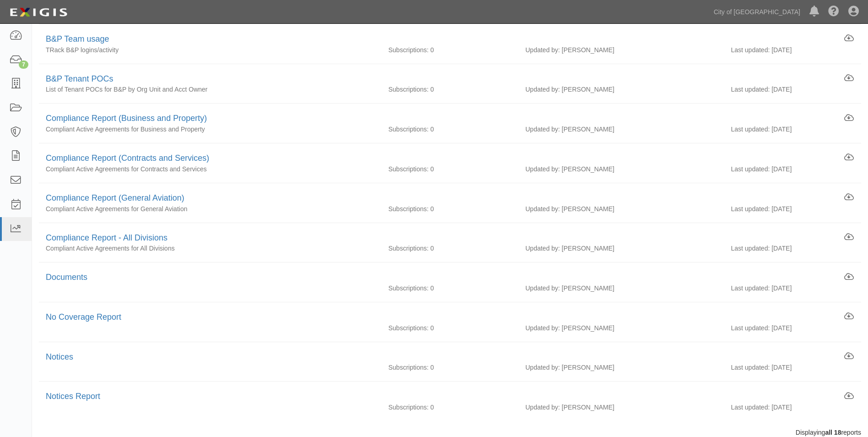
scroll to position [400, 0]
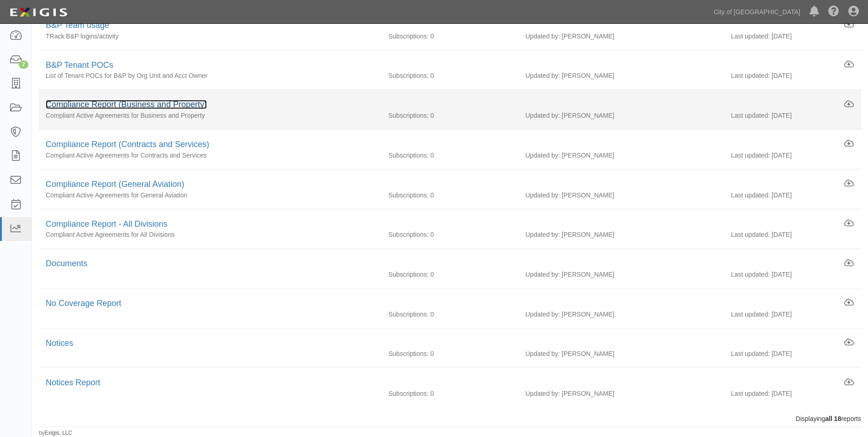
click at [108, 105] on link "Compliance Report (Business and Property)" at bounding box center [126, 104] width 161 height 9
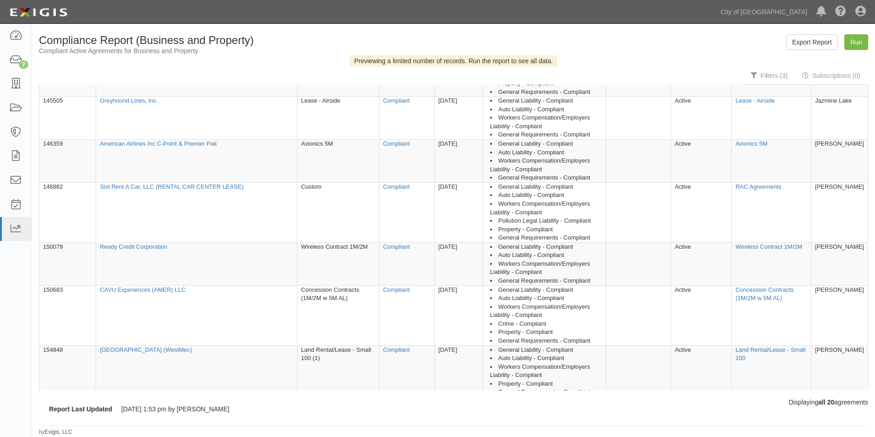
scroll to position [733, 0]
